Goal: Communication & Community: Share content

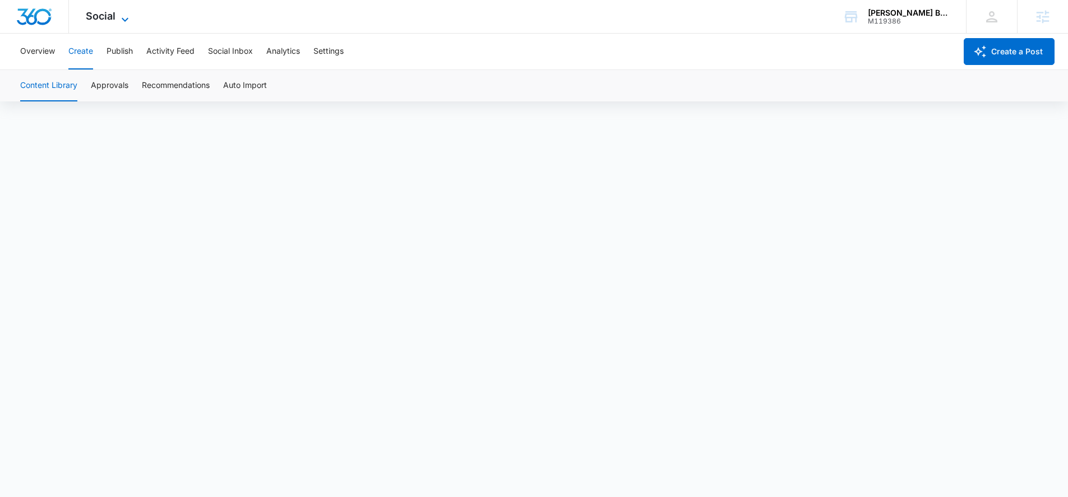
click at [106, 19] on span "Social" at bounding box center [101, 16] width 30 height 12
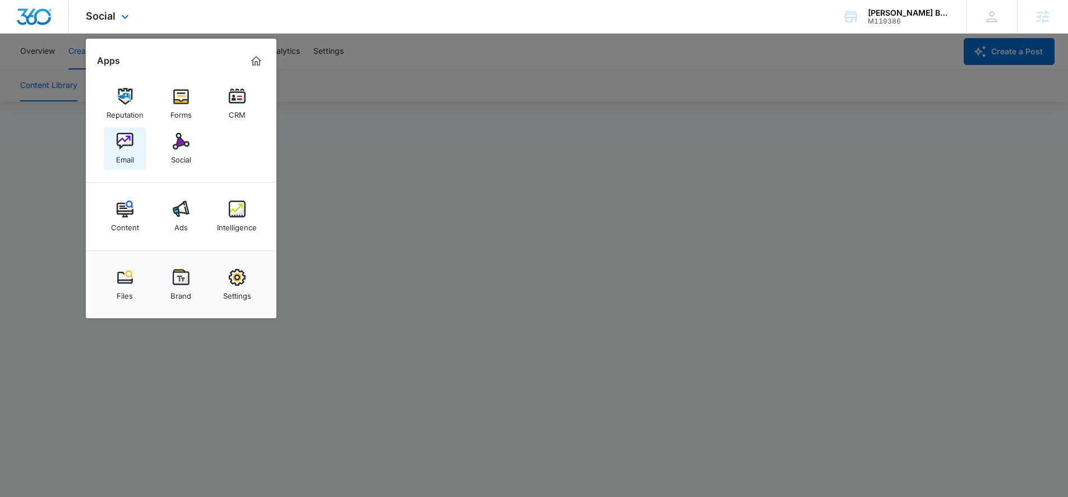
click at [129, 142] on img at bounding box center [125, 141] width 17 height 17
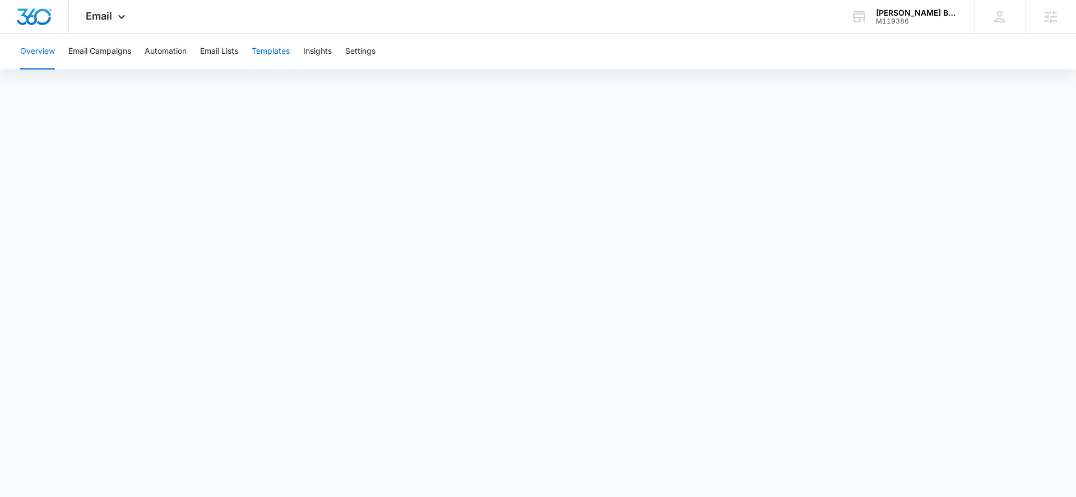
click at [267, 49] on button "Templates" at bounding box center [271, 52] width 38 height 36
click at [114, 25] on div "Email Apps Reputation Forms CRM Email Social Content Ads Intelligence Files Bra…" at bounding box center [107, 16] width 76 height 33
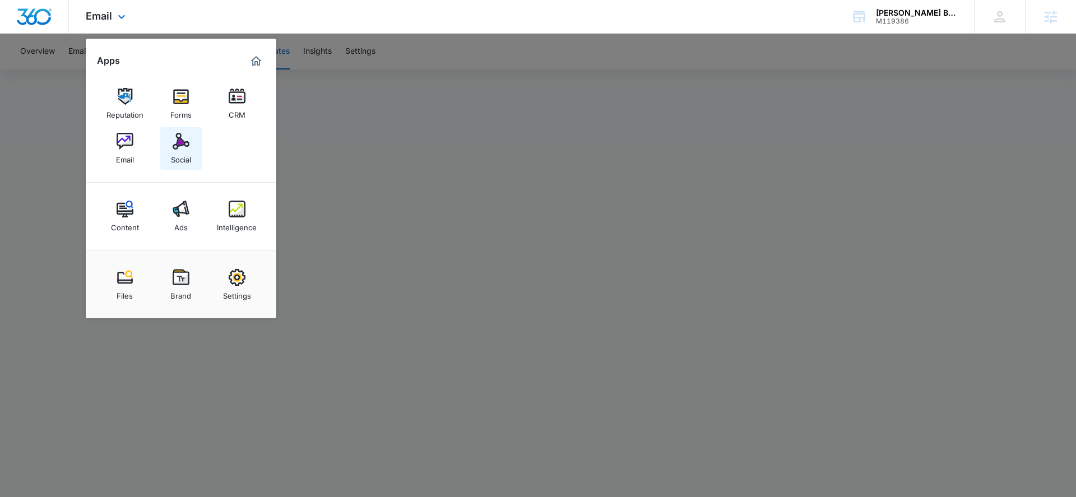
click at [180, 145] on img at bounding box center [181, 141] width 17 height 17
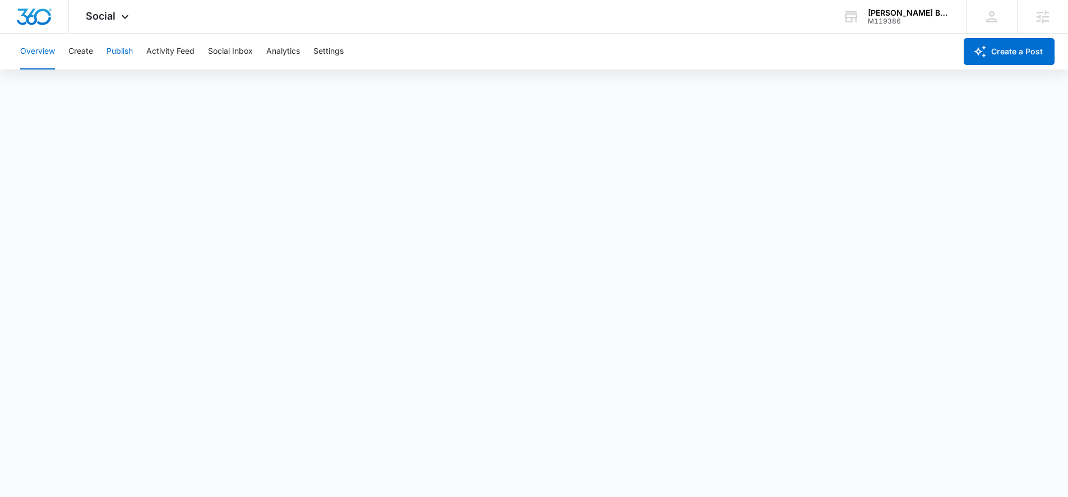
click at [120, 54] on button "Publish" at bounding box center [120, 52] width 26 height 36
click at [65, 50] on div "Overview Create Publish Activity Feed Social Inbox Analytics Settings" at bounding box center [484, 52] width 942 height 36
click at [70, 50] on button "Create" at bounding box center [80, 52] width 25 height 36
click at [72, 52] on button "Create" at bounding box center [80, 52] width 25 height 36
